Goal: Transaction & Acquisition: Purchase product/service

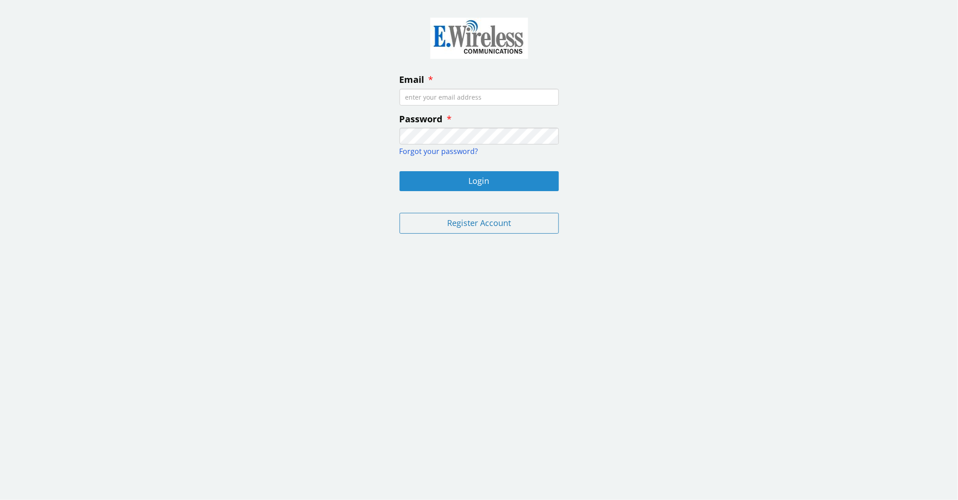
type input "[EMAIL_ADDRESS][DOMAIN_NAME]"
click at [486, 180] on button "Login" at bounding box center [479, 181] width 159 height 20
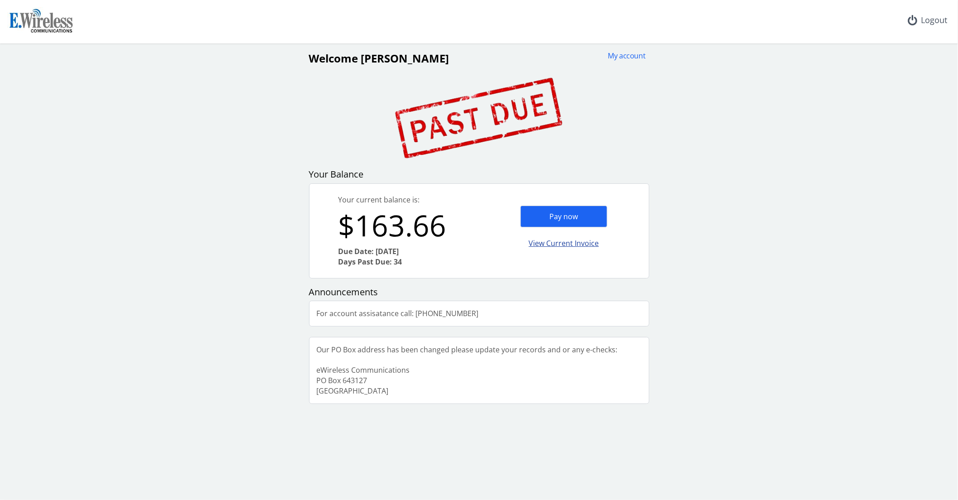
click at [560, 243] on div "View Current Invoice" at bounding box center [564, 243] width 87 height 21
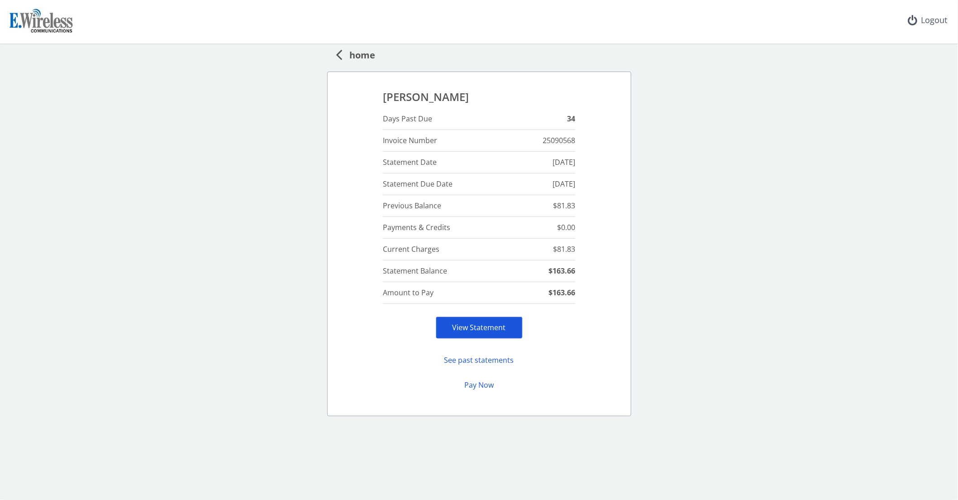
click at [488, 328] on link "View Statement" at bounding box center [479, 327] width 53 height 10
click at [493, 359] on button "See past statements" at bounding box center [479, 360] width 87 height 18
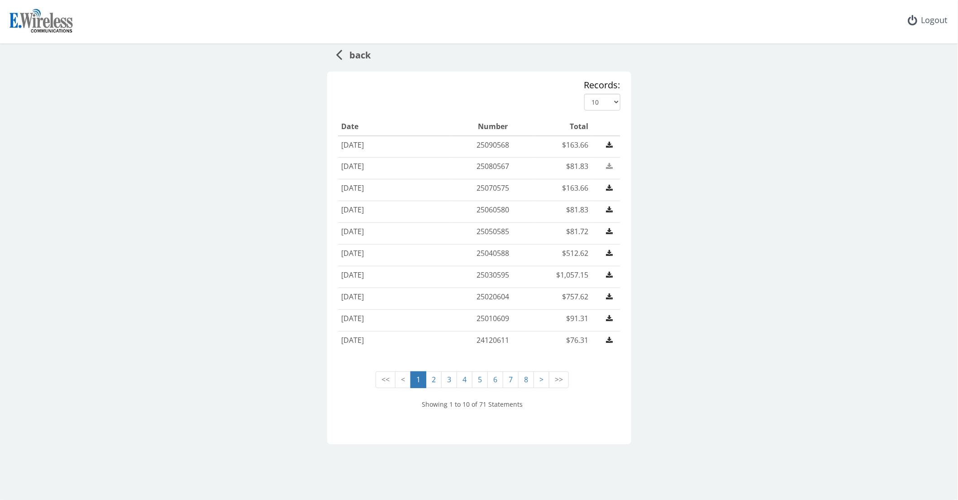
click at [608, 167] on icon at bounding box center [610, 166] width 7 height 7
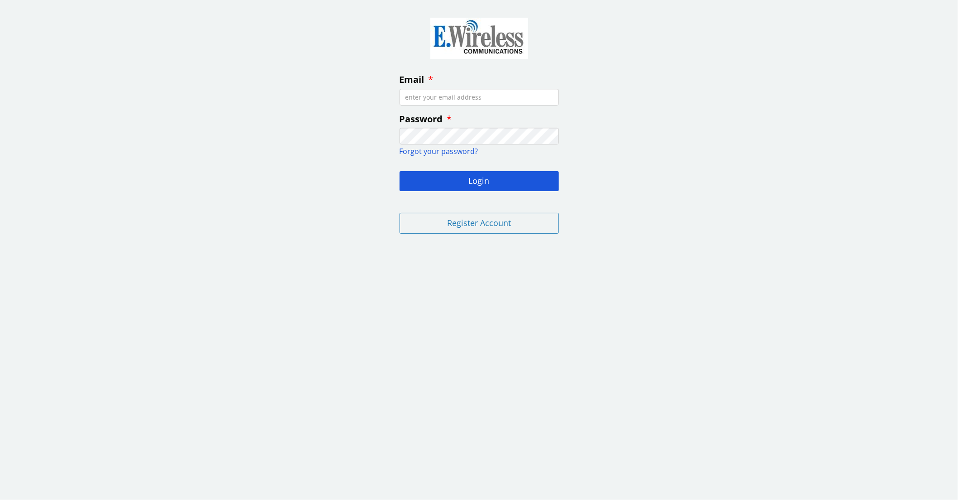
type input "[EMAIL_ADDRESS][DOMAIN_NAME]"
click at [487, 176] on button "Login" at bounding box center [479, 181] width 159 height 20
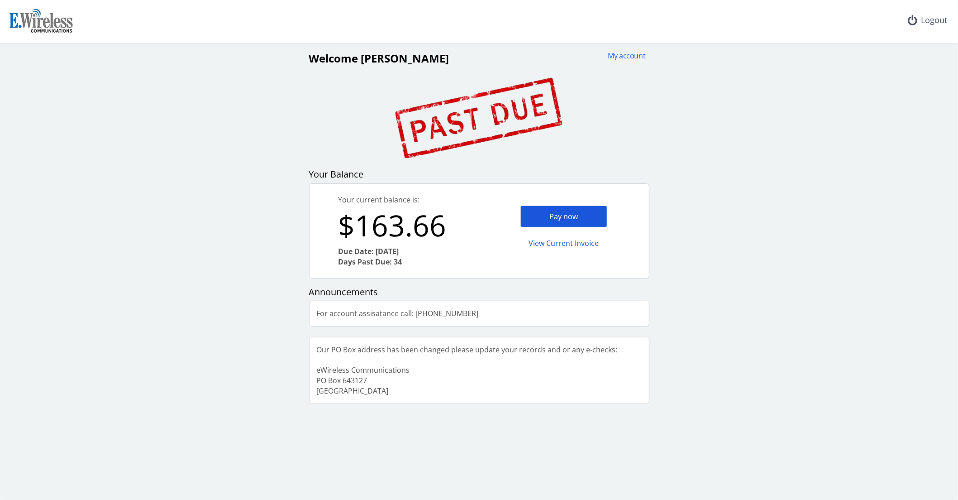
click at [556, 213] on div "Pay now" at bounding box center [564, 217] width 87 height 22
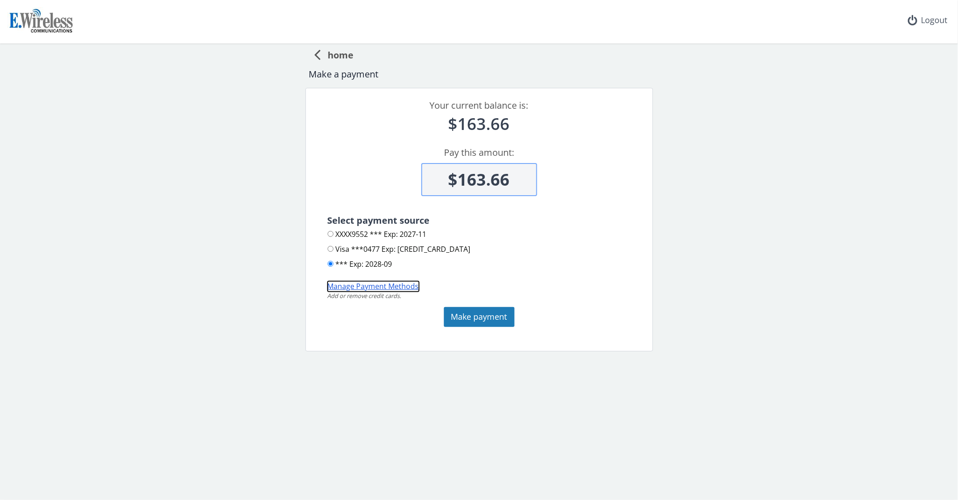
click at [381, 286] on button "Manage Payment Methods" at bounding box center [373, 286] width 91 height 10
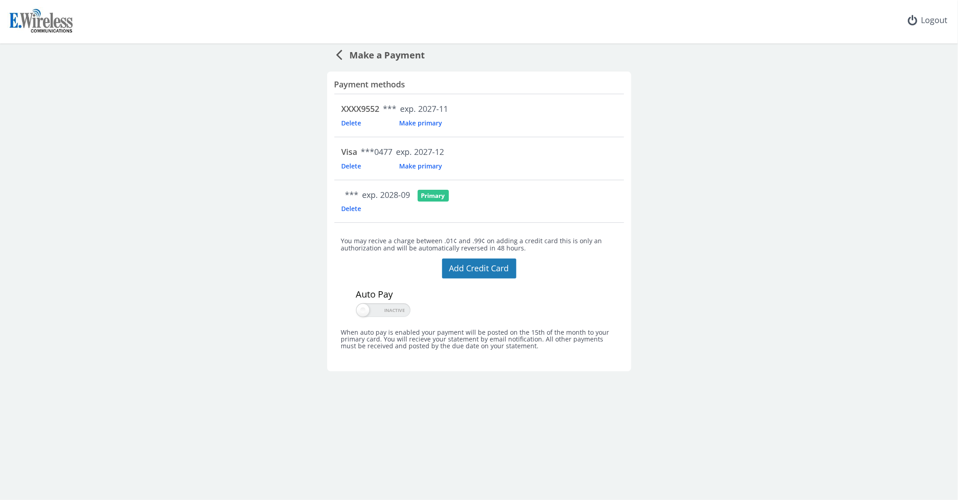
click at [353, 124] on span "Delete" at bounding box center [366, 123] width 49 height 9
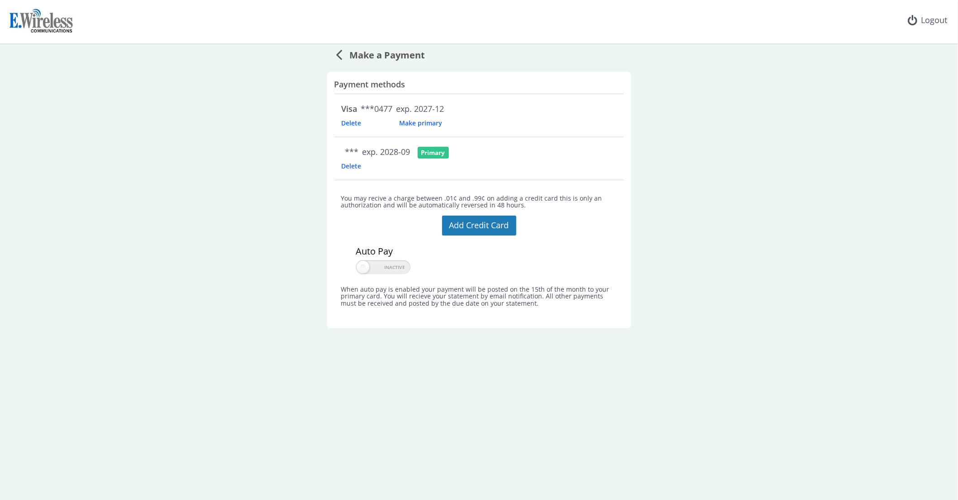
click at [426, 123] on span "Make primary" at bounding box center [420, 123] width 57 height 9
click at [402, 155] on div "exp. 2028-09" at bounding box center [385, 152] width 52 height 12
click at [353, 153] on span "***" at bounding box center [352, 151] width 14 height 11
click at [419, 168] on span "Make primary" at bounding box center [420, 166] width 57 height 9
click at [470, 227] on button "Add Credit Card" at bounding box center [479, 225] width 74 height 20
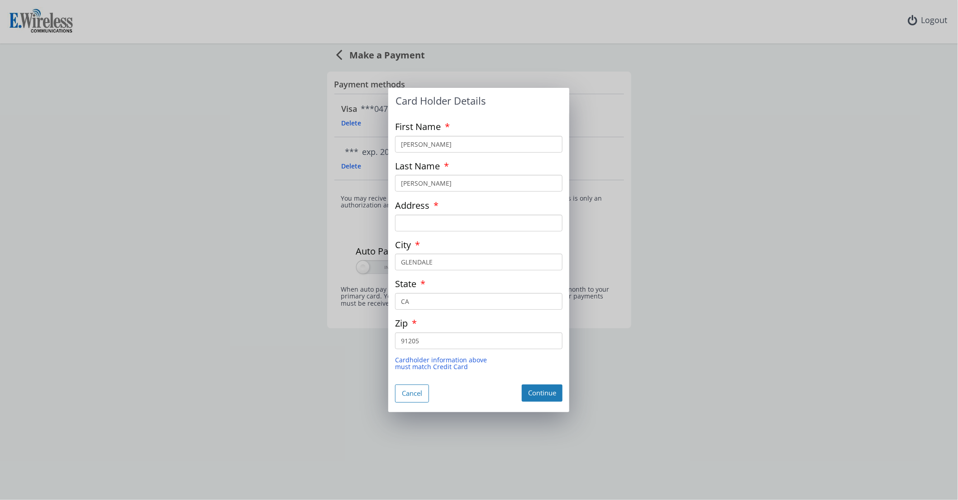
click at [438, 220] on input "Address" at bounding box center [478, 223] width 167 height 17
type input "1332 East Garfield Avenue, Apt A,"
click at [536, 393] on button "Continue" at bounding box center [542, 392] width 41 height 17
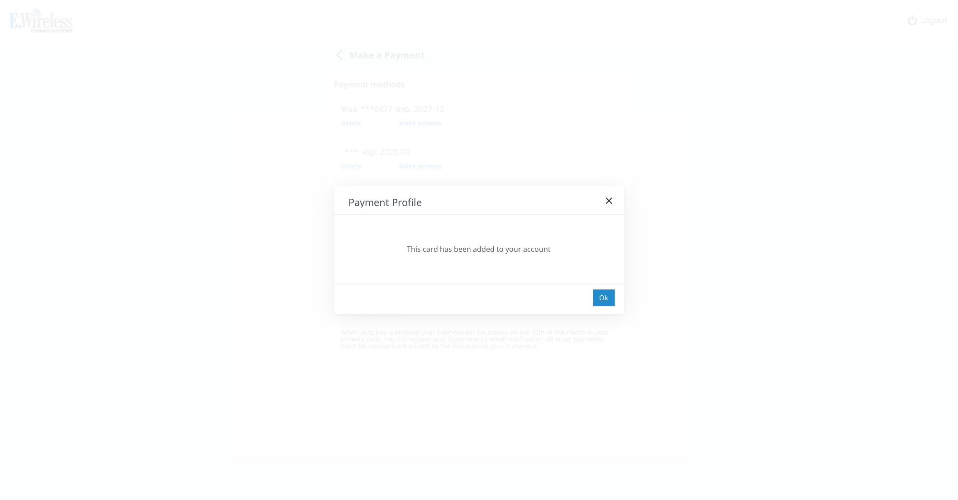
click at [604, 293] on div "Ok" at bounding box center [604, 297] width 22 height 17
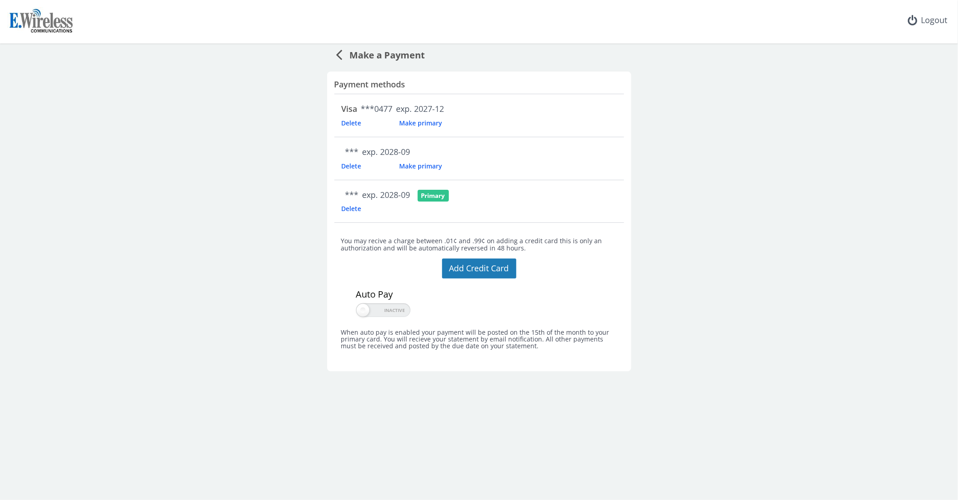
click at [349, 207] on span "Delete" at bounding box center [366, 208] width 49 height 9
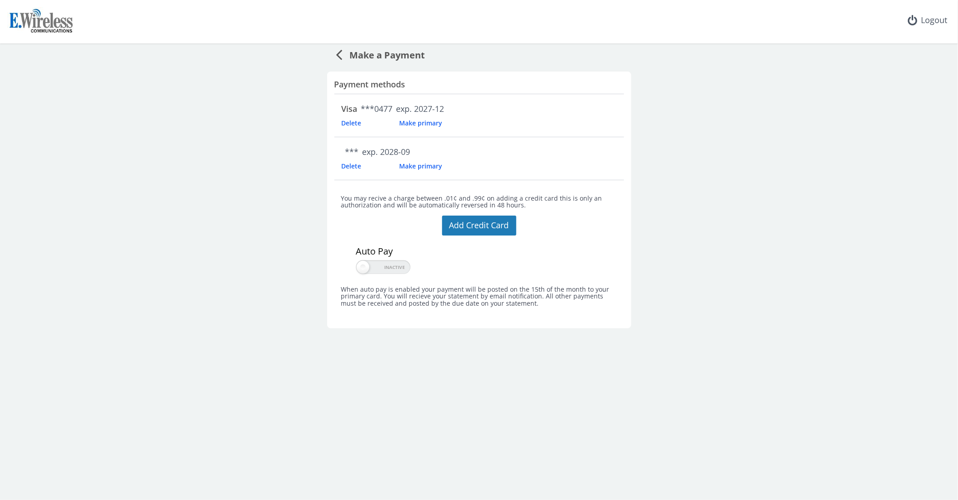
click at [420, 124] on span "Make primary" at bounding box center [420, 123] width 57 height 9
click at [352, 164] on span "Delete" at bounding box center [366, 166] width 49 height 9
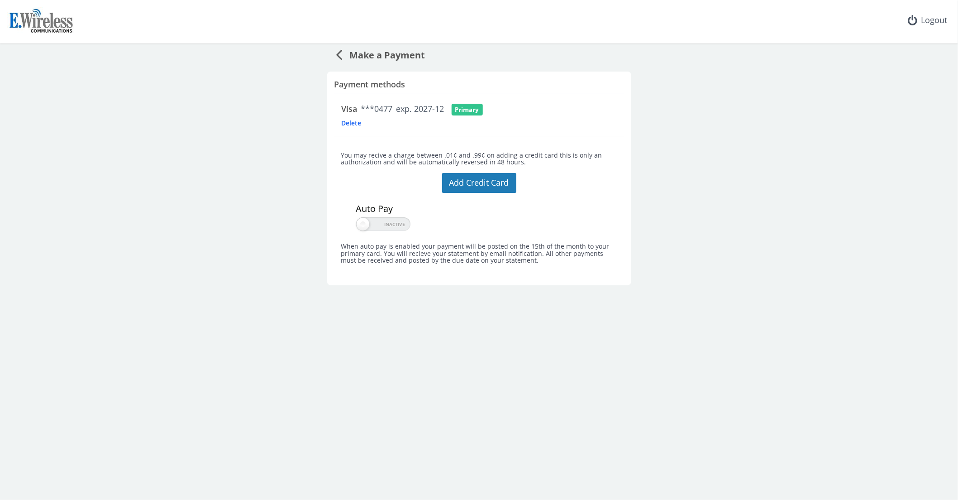
click at [362, 55] on span "Make a Payment" at bounding box center [384, 53] width 83 height 17
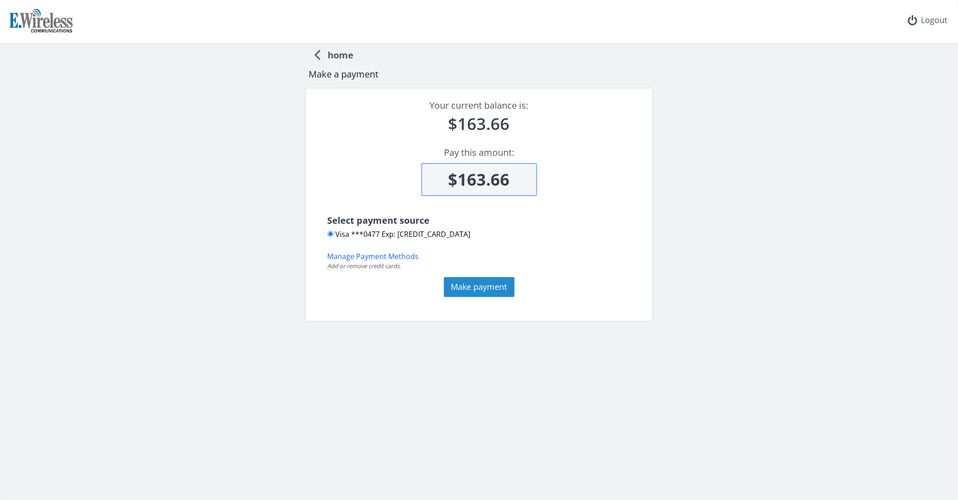
click at [490, 287] on button "Make payment" at bounding box center [479, 287] width 71 height 20
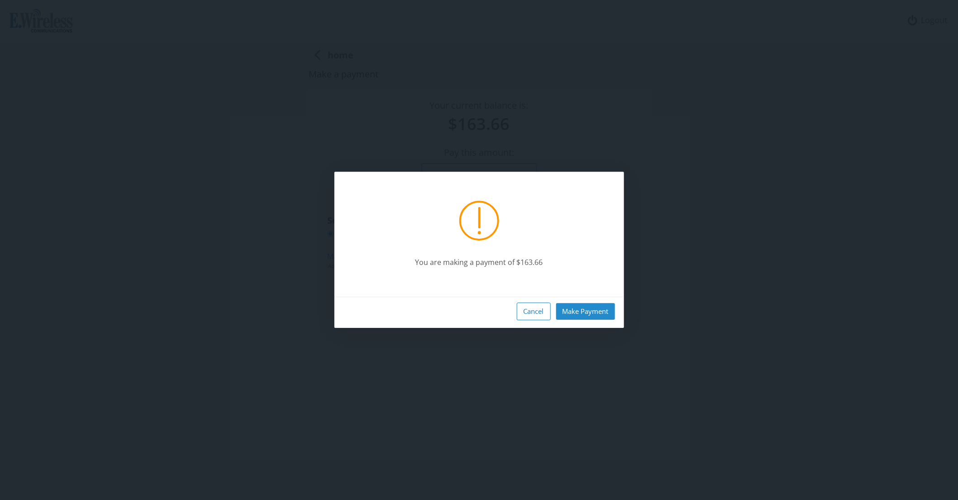
click at [588, 311] on button "Make Payment" at bounding box center [585, 311] width 59 height 17
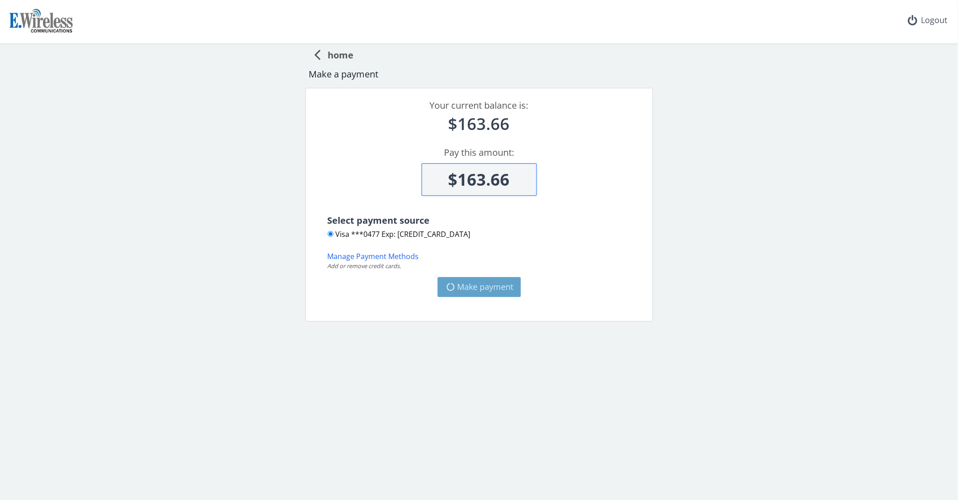
type input "$163.66"
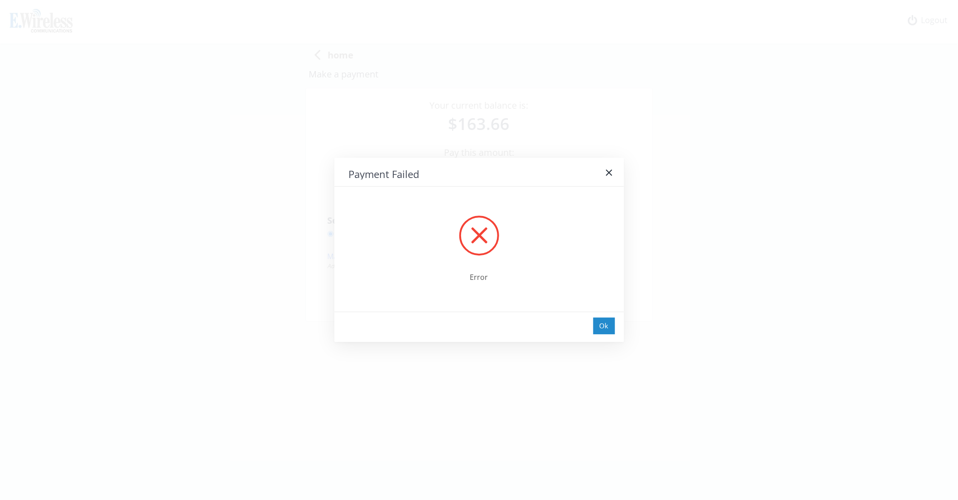
click at [606, 324] on div "Ok" at bounding box center [604, 325] width 22 height 17
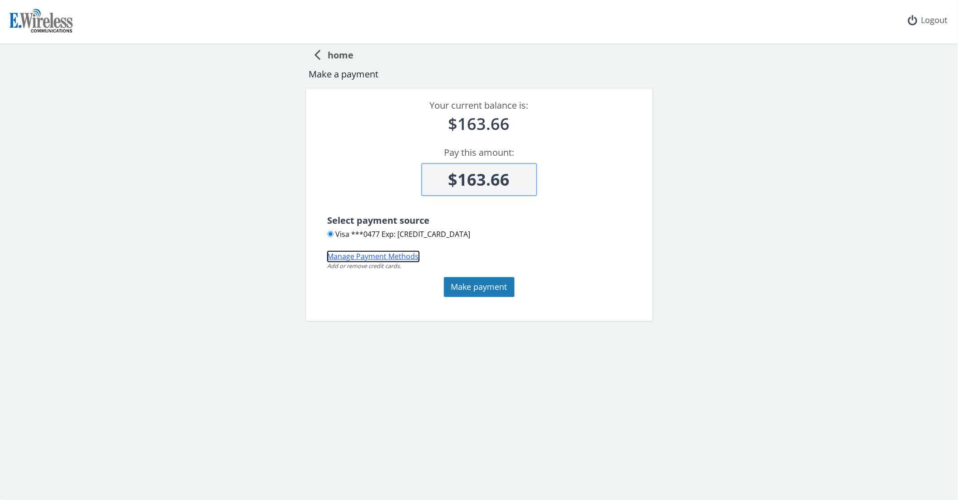
click at [392, 256] on button "Manage Payment Methods" at bounding box center [373, 256] width 91 height 10
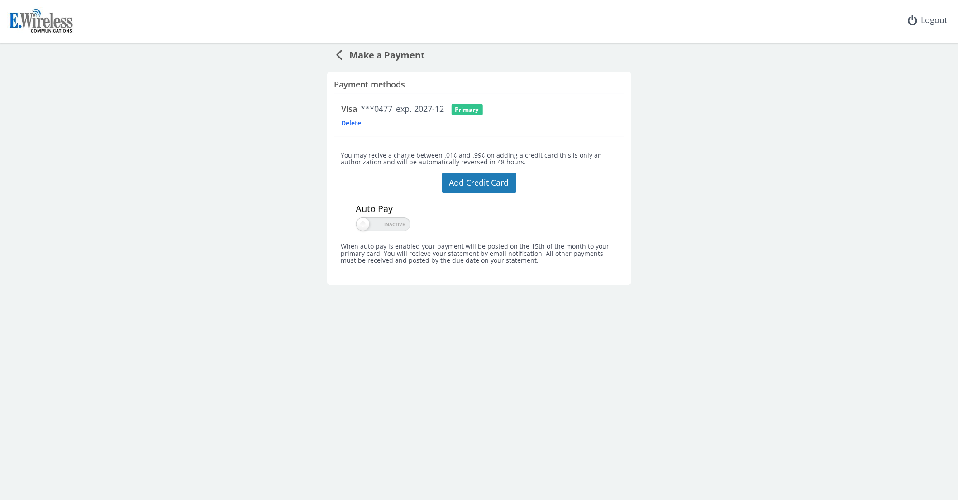
click at [349, 121] on span "Delete" at bounding box center [366, 123] width 49 height 9
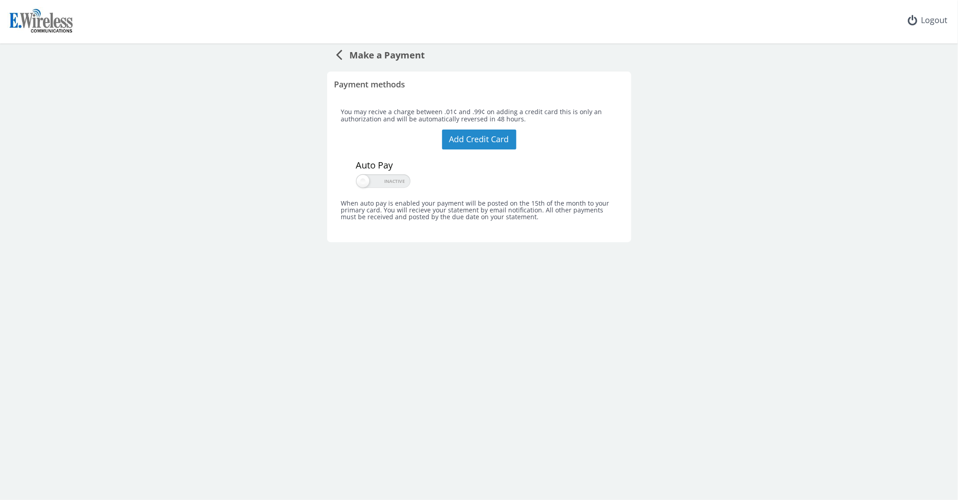
click at [477, 141] on button "Add Credit Card" at bounding box center [479, 139] width 74 height 20
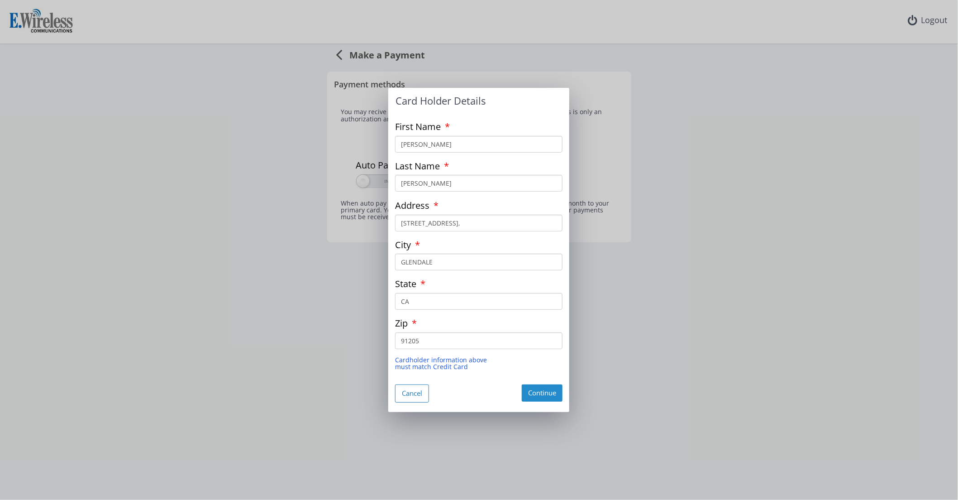
click at [533, 389] on button "Continue" at bounding box center [542, 392] width 41 height 17
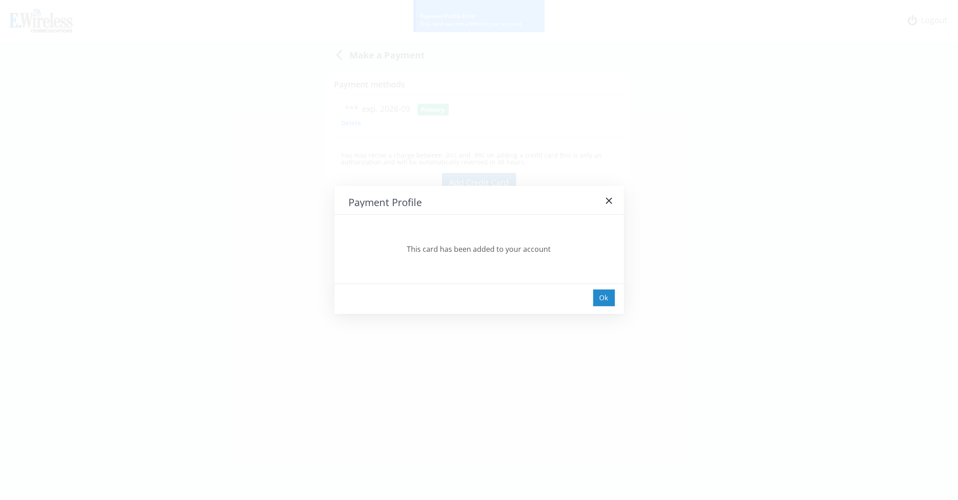
click at [605, 291] on div "Ok" at bounding box center [604, 297] width 22 height 17
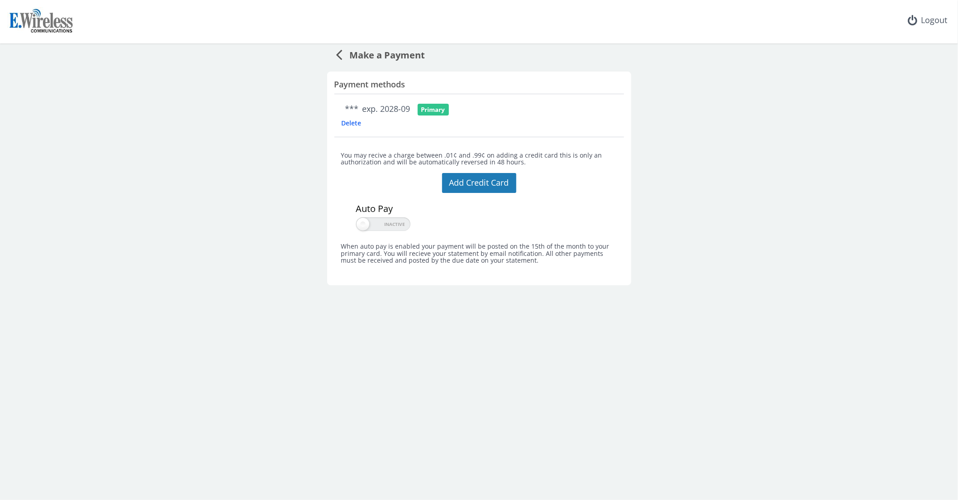
click at [361, 53] on span "Make a Payment" at bounding box center [384, 53] width 83 height 17
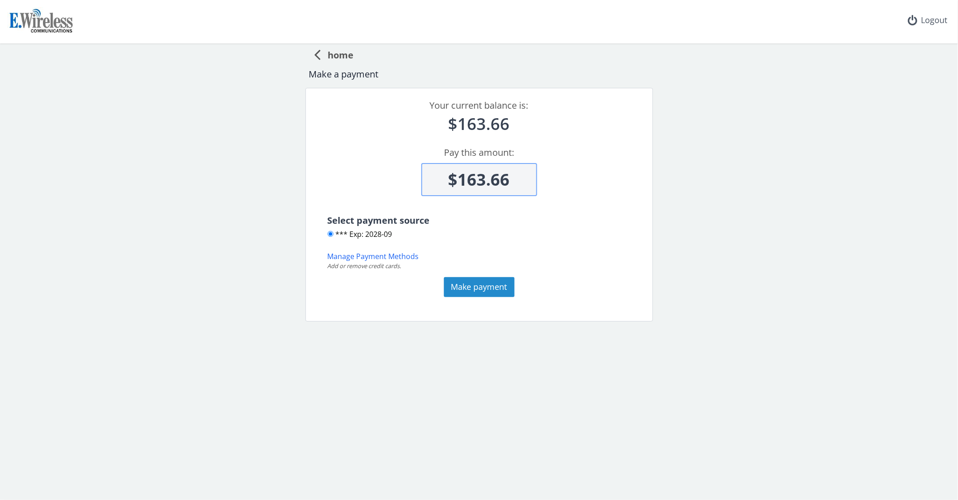
click at [475, 293] on button "Make payment" at bounding box center [479, 287] width 71 height 20
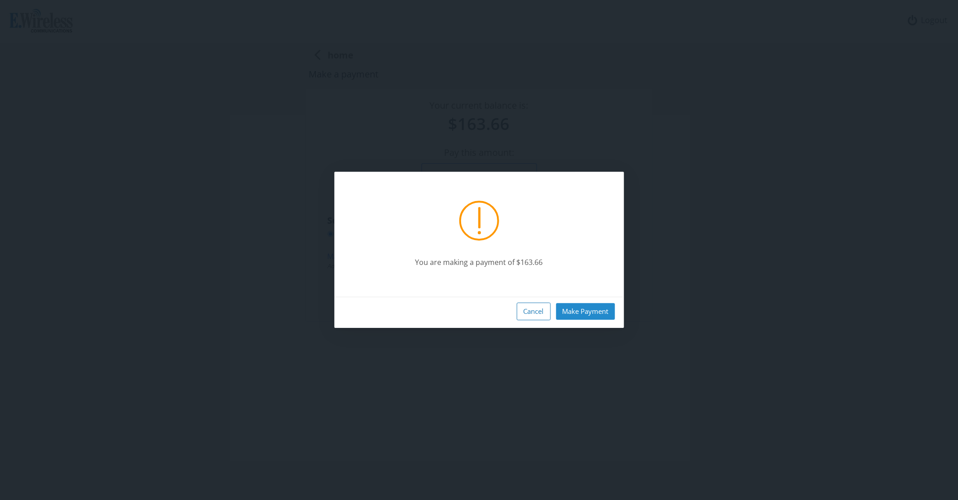
click at [572, 305] on button "Make Payment" at bounding box center [585, 311] width 59 height 17
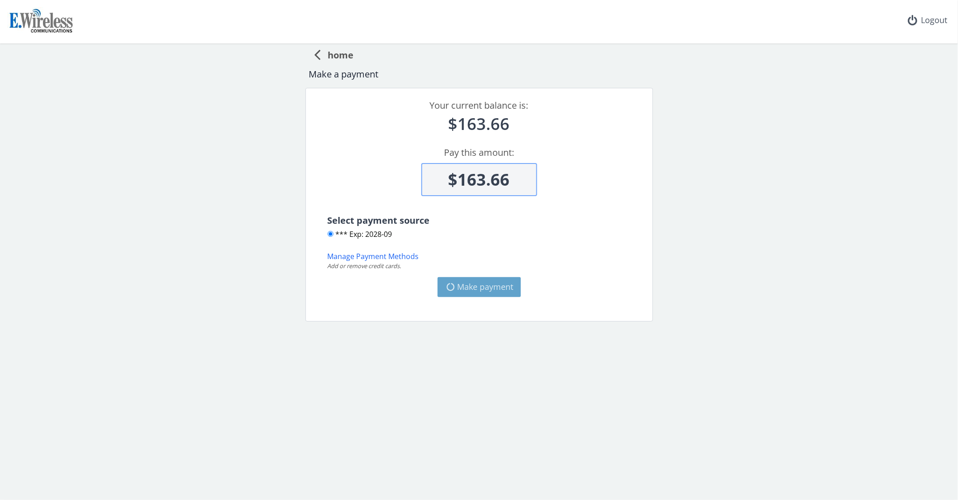
type input "$0"
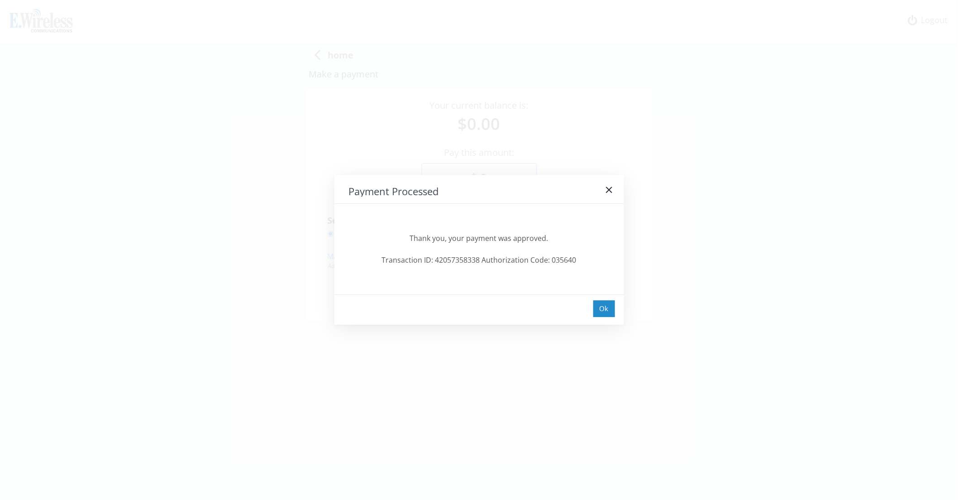
click at [610, 307] on div "Ok" at bounding box center [604, 308] width 22 height 17
